Goal: Task Accomplishment & Management: Manage account settings

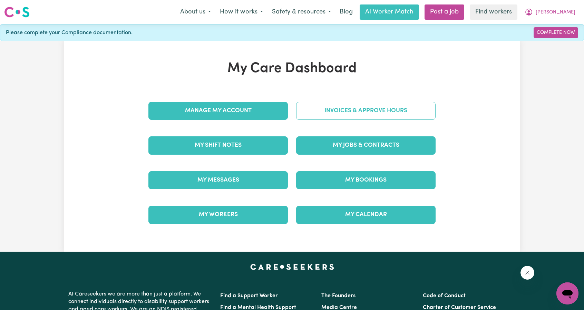
click at [332, 111] on link "Invoices & Approve Hours" at bounding box center [366, 111] width 140 height 18
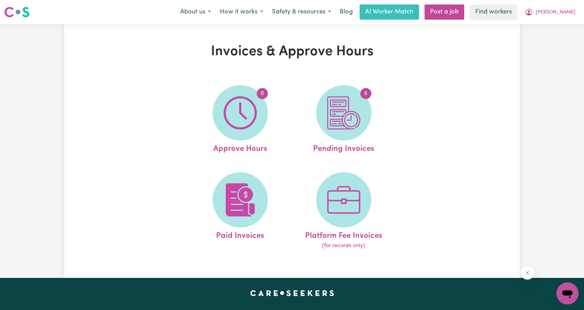
click at [332, 111] on img at bounding box center [343, 112] width 33 height 33
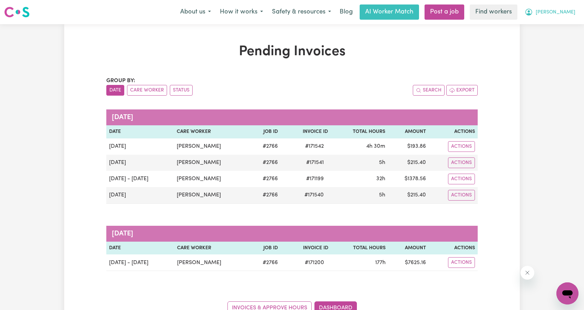
click at [557, 18] on button "[PERSON_NAME]" at bounding box center [551, 12] width 60 height 15
click at [556, 25] on link "My Dashboard" at bounding box center [552, 26] width 55 height 13
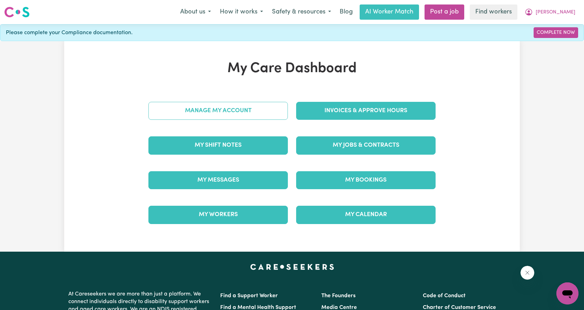
click at [260, 105] on link "Manage My Account" at bounding box center [219, 111] width 140 height 18
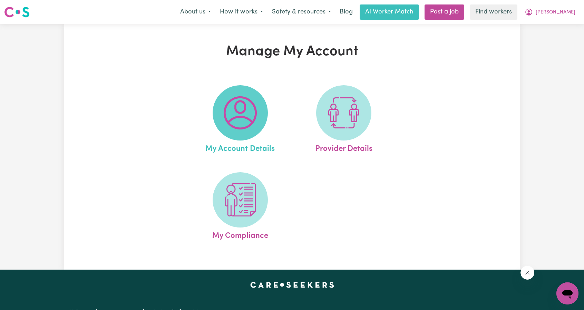
click at [250, 113] on img at bounding box center [240, 112] width 33 height 33
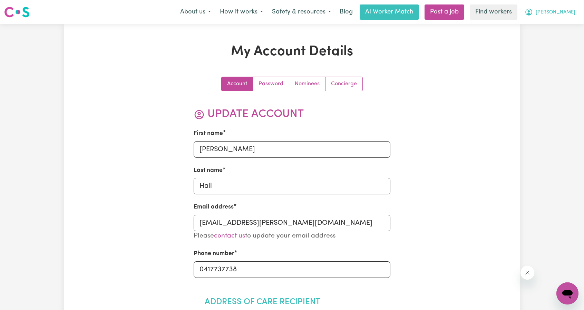
click at [533, 12] on icon "My Account" at bounding box center [529, 12] width 8 height 8
click at [548, 26] on link "My Dashboard" at bounding box center [552, 26] width 55 height 13
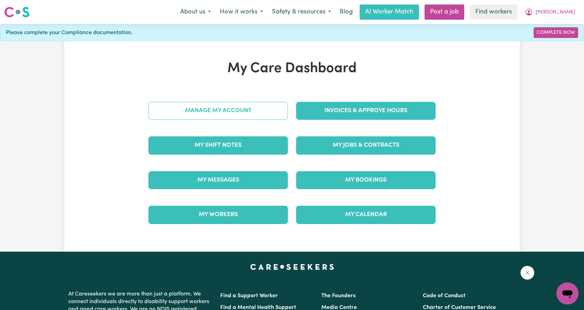
click at [254, 106] on link "Manage My Account" at bounding box center [219, 111] width 140 height 18
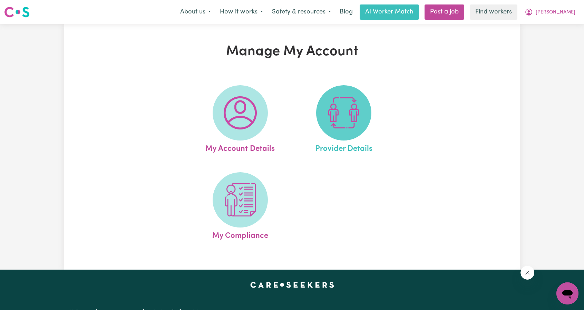
click at [339, 110] on img at bounding box center [343, 112] width 33 height 33
select select "AGED_HOME_CARE"
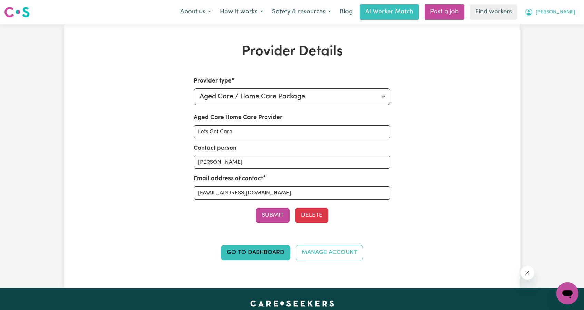
click at [533, 14] on icon "My Account" at bounding box center [529, 12] width 8 height 8
click at [547, 28] on link "My Dashboard" at bounding box center [552, 26] width 55 height 13
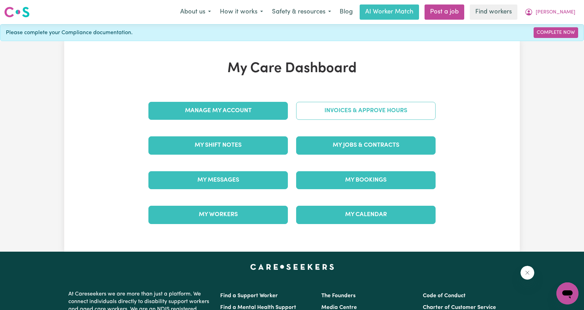
click at [367, 112] on link "Invoices & Approve Hours" at bounding box center [366, 111] width 140 height 18
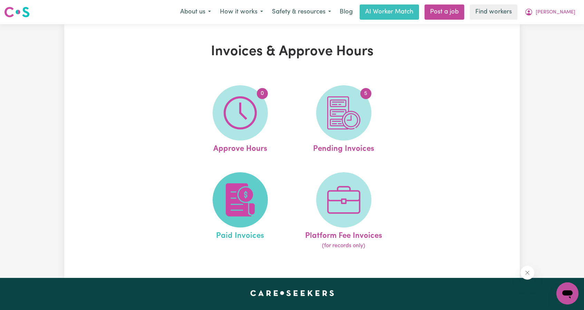
click at [236, 197] on img at bounding box center [240, 199] width 33 height 33
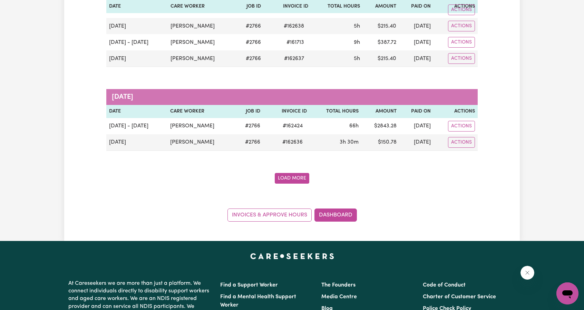
scroll to position [1071, 0]
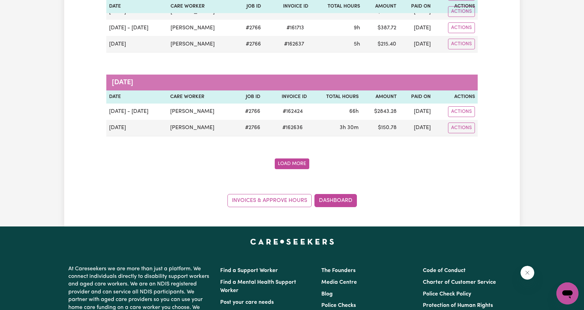
click at [278, 159] on button "Load More" at bounding box center [292, 164] width 35 height 11
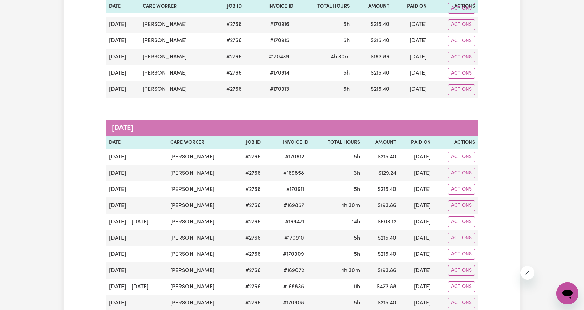
scroll to position [0, 0]
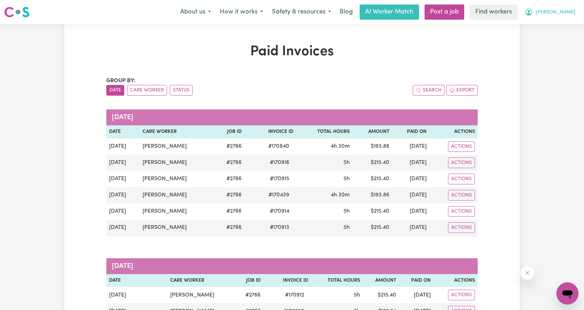
click at [566, 13] on span "[PERSON_NAME]" at bounding box center [556, 13] width 40 height 8
click at [558, 23] on link "My Dashboard" at bounding box center [552, 26] width 55 height 13
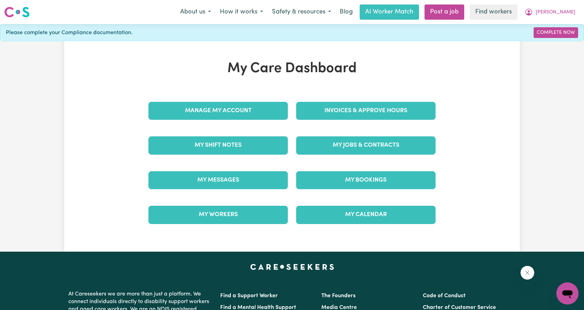
click at [365, 101] on div "Invoices & Approve Hours" at bounding box center [366, 111] width 148 height 35
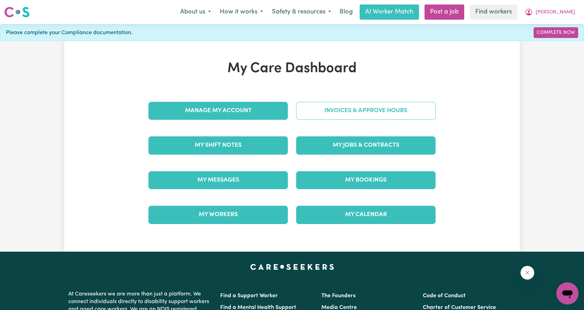
click at [364, 105] on link "Invoices & Approve Hours" at bounding box center [366, 111] width 140 height 18
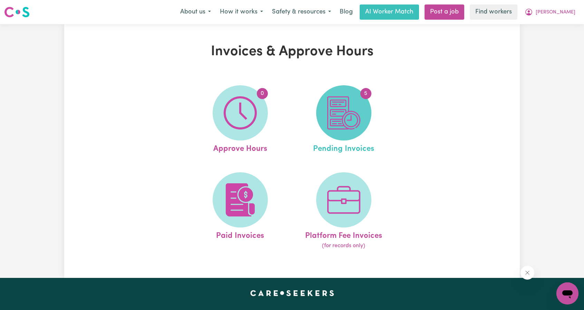
click at [347, 125] on img at bounding box center [343, 112] width 33 height 33
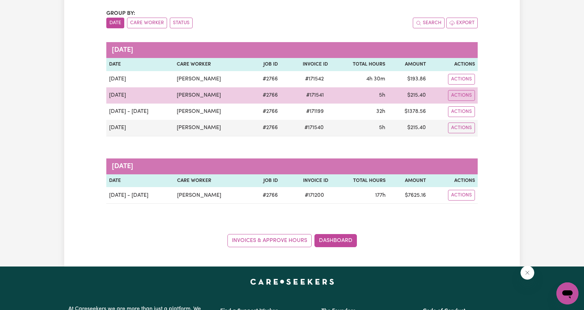
scroll to position [69, 0]
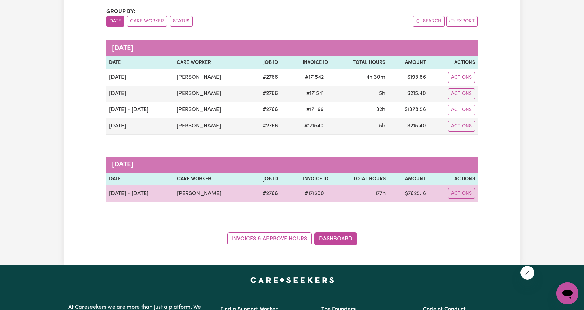
click at [453, 186] on td "Actions" at bounding box center [453, 194] width 49 height 17
click at [454, 83] on button "Actions" at bounding box center [461, 77] width 27 height 11
click at [459, 203] on link "Download Invoice" at bounding box center [481, 210] width 63 height 14
click at [467, 83] on button "Actions" at bounding box center [461, 77] width 27 height 11
click at [468, 204] on link "Download Invoice" at bounding box center [481, 210] width 63 height 14
